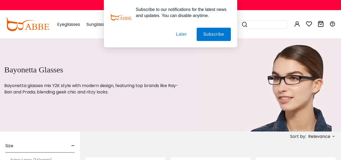
click at [0, 0] on button "Later" at bounding box center [0, 0] width 0 height 0
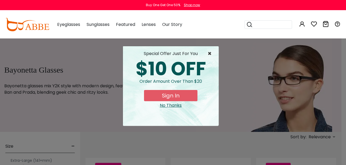
click at [208, 53] on span "×" at bounding box center [210, 53] width 7 height 6
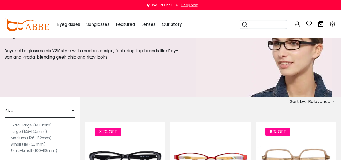
scroll to position [91, 0]
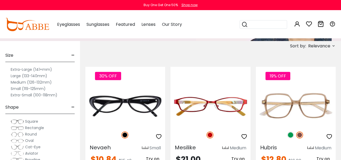
click at [13, 76] on label "Large (133-140mm)" at bounding box center [29, 76] width 37 height 6
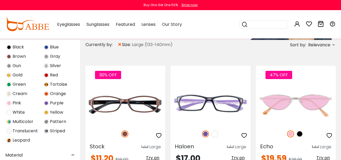
scroll to position [246, 0]
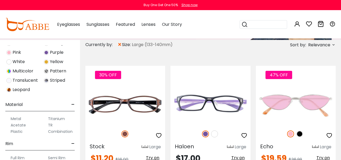
click at [17, 119] on label "Metal" at bounding box center [16, 119] width 10 height 6
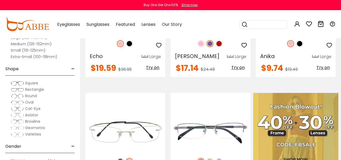
scroll to position [46, 0]
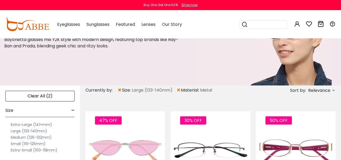
click at [179, 90] on span "×" at bounding box center [178, 91] width 5 height 10
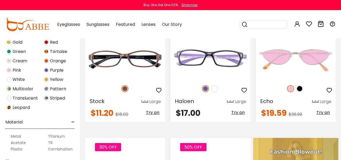
scroll to position [246, 0]
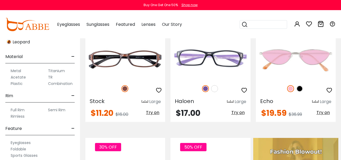
click at [60, 71] on label "Titanium" at bounding box center [56, 71] width 17 height 6
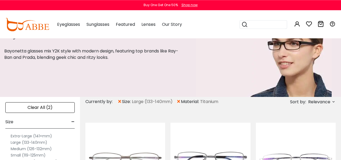
scroll to position [45, 0]
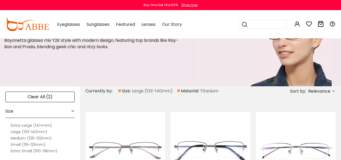
click at [179, 90] on span "×" at bounding box center [178, 91] width 5 height 10
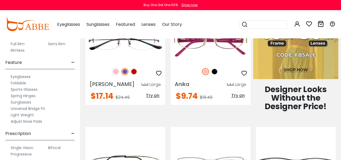
scroll to position [313, 0]
click at [39, 121] on label "Adjust Nose Pads" at bounding box center [26, 121] width 31 height 6
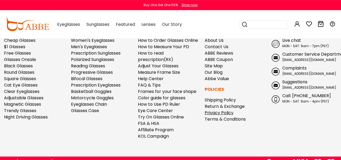
scroll to position [1601, 0]
